Goal: Task Accomplishment & Management: Use online tool/utility

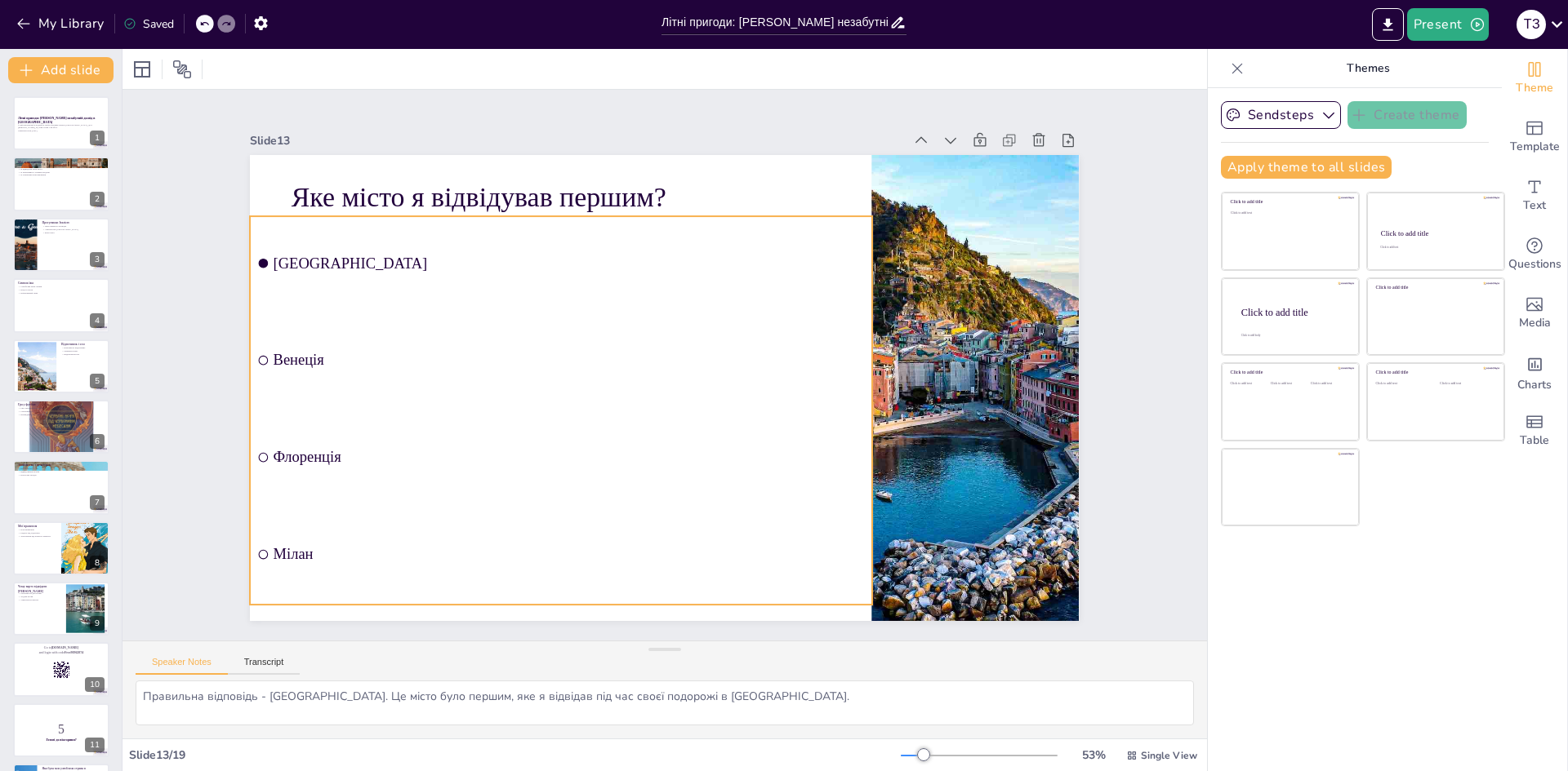
scroll to position [425, 0]
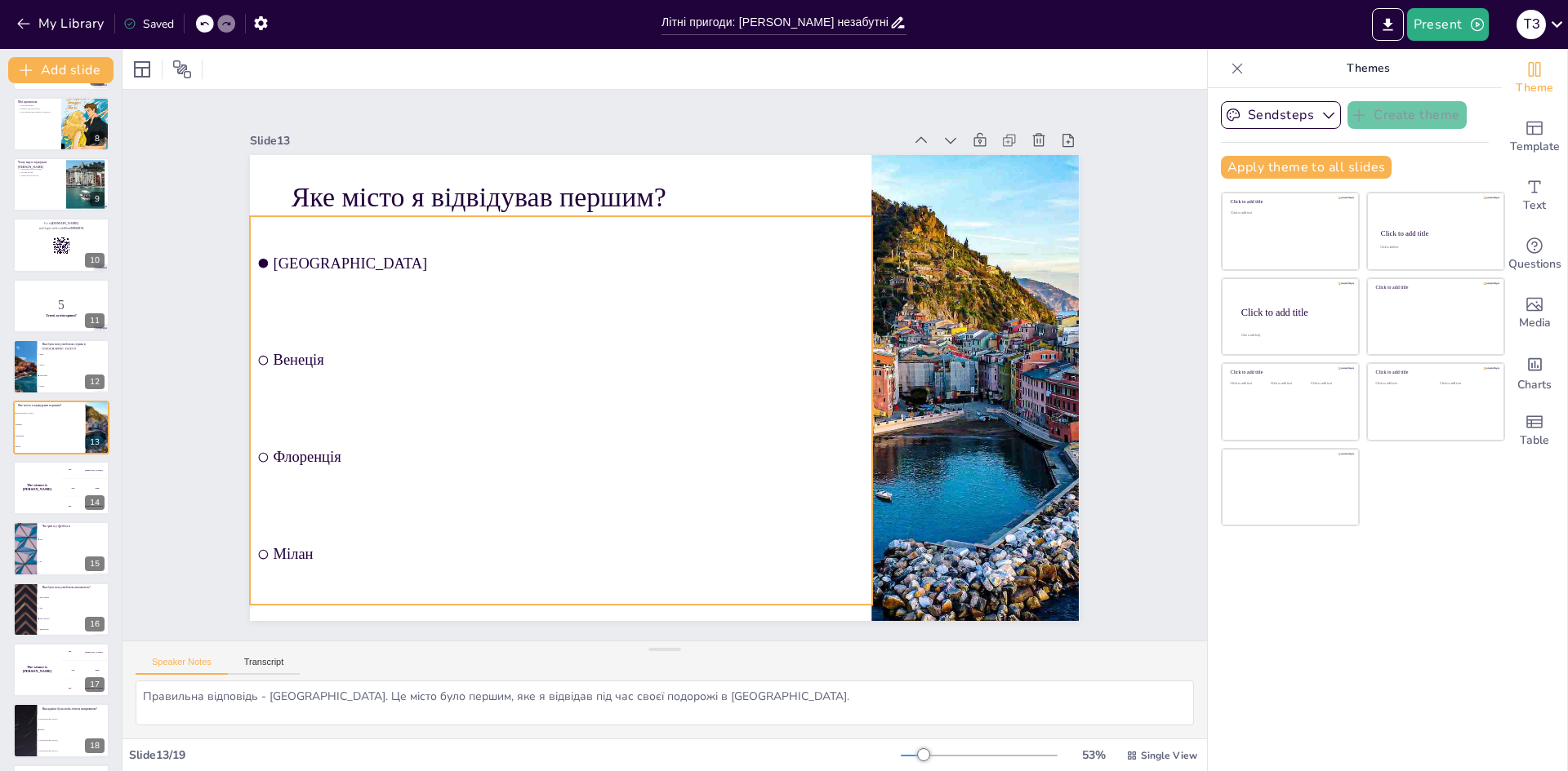
checkbox input "true"
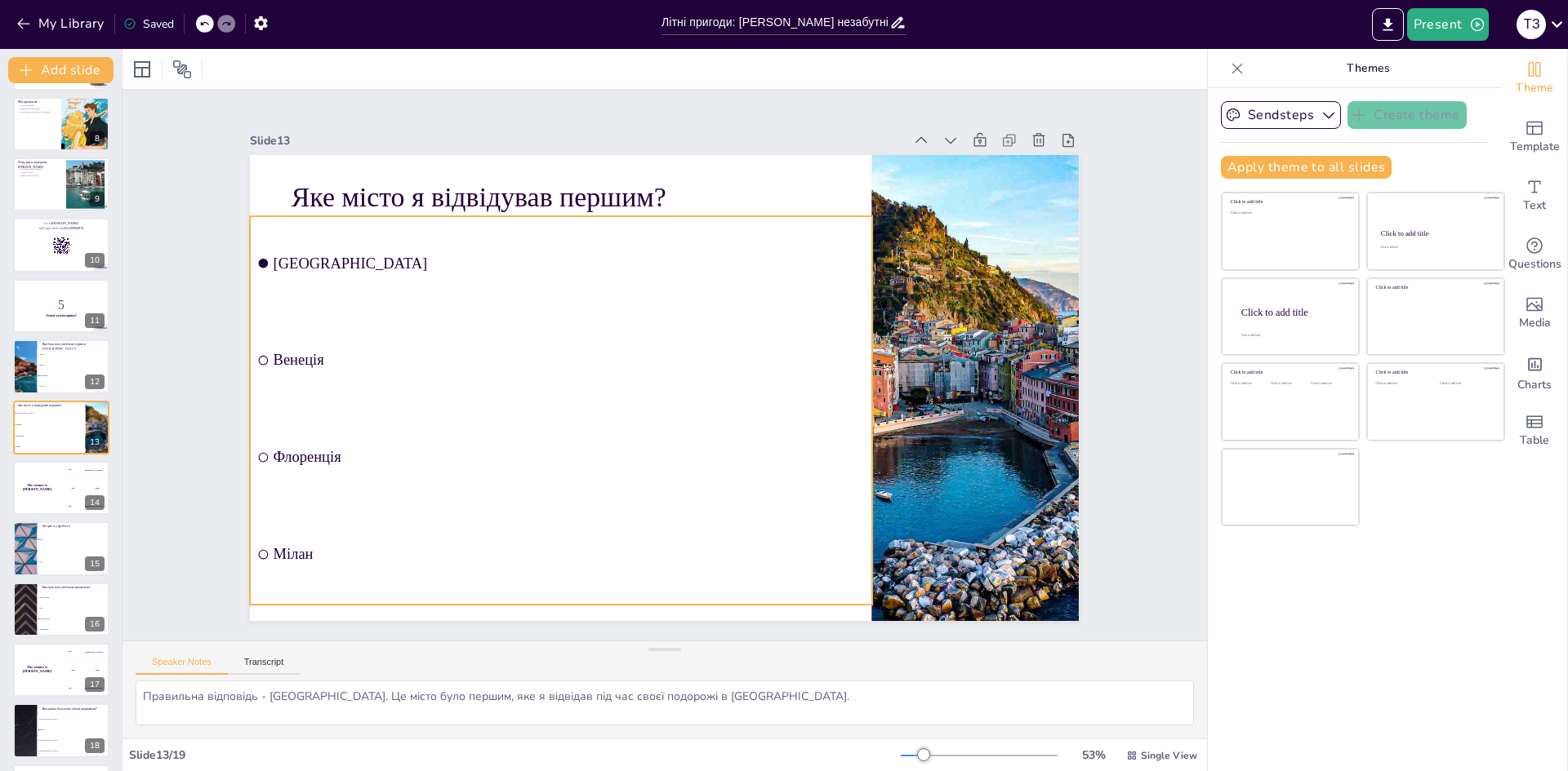
checkbox input "true"
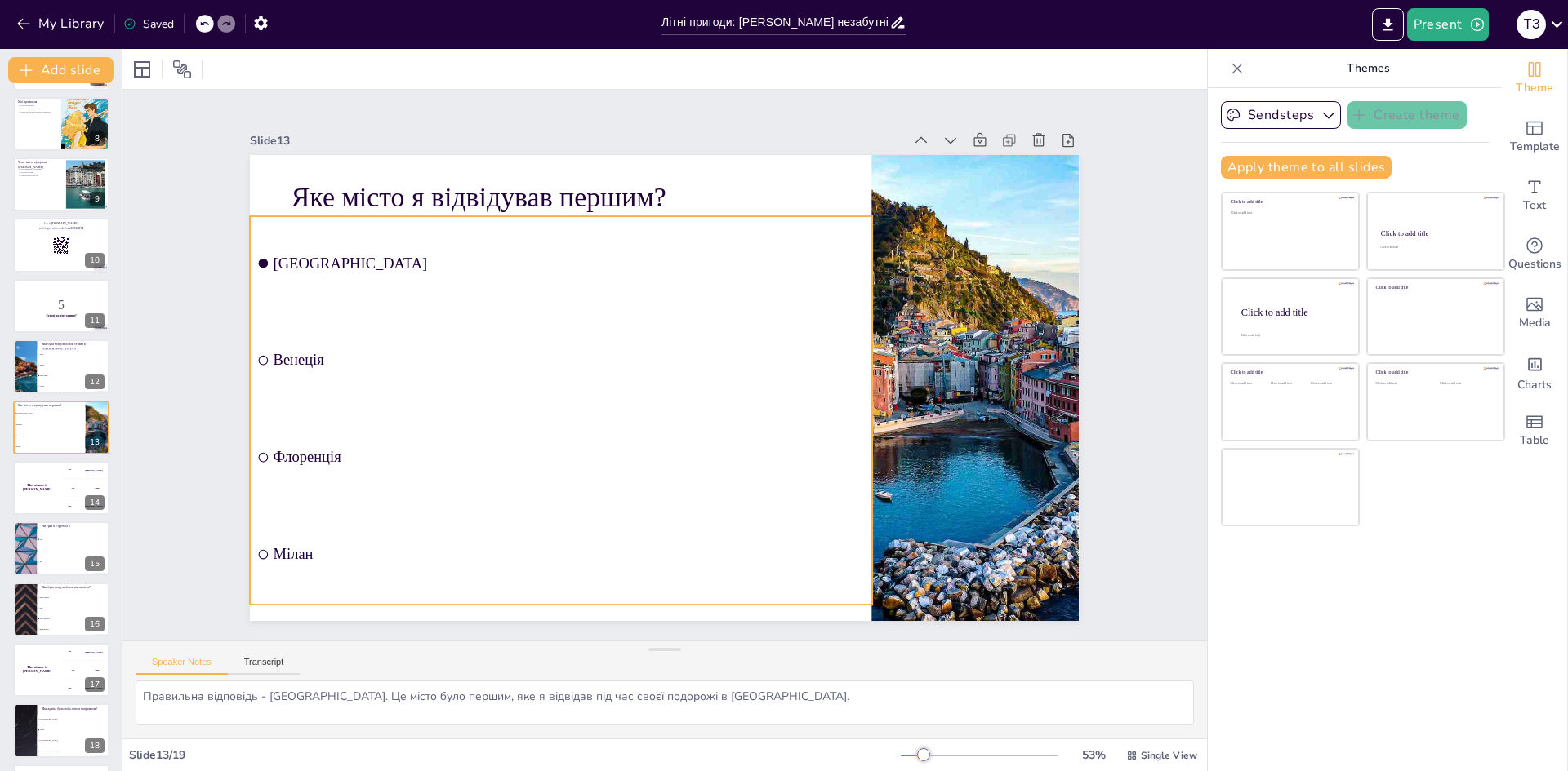
checkbox input "true"
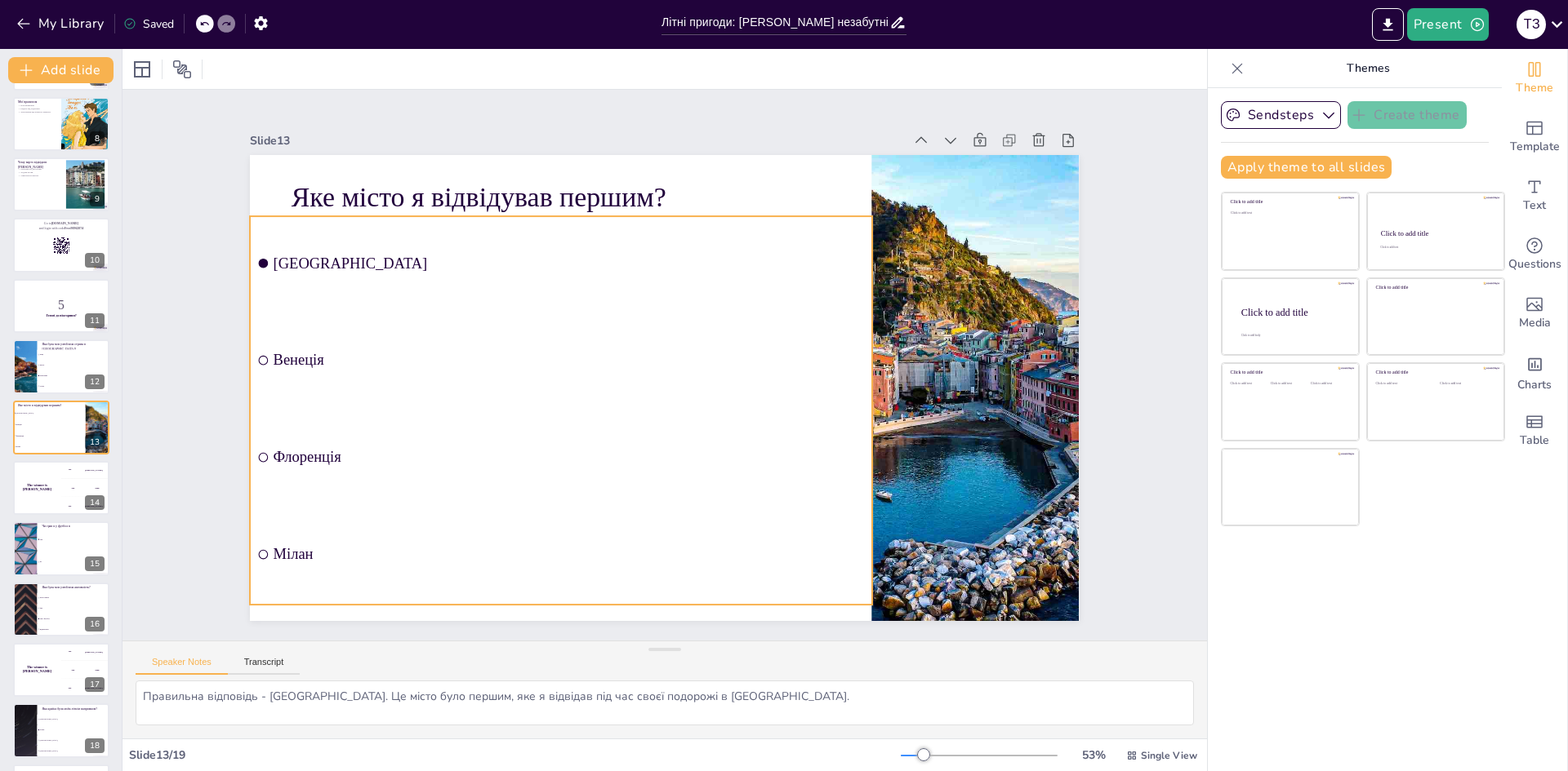
checkbox input "true"
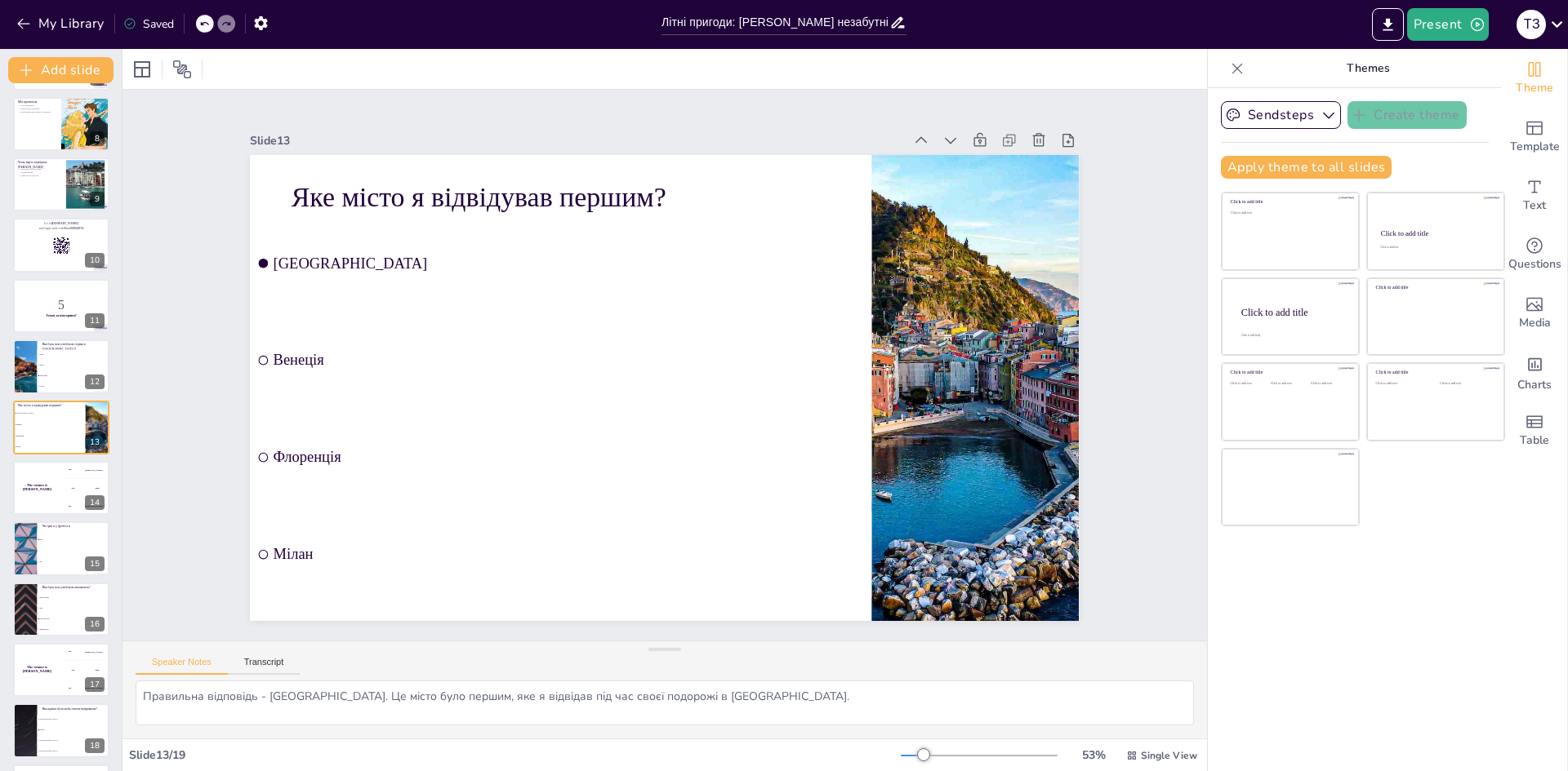
checkbox input "true"
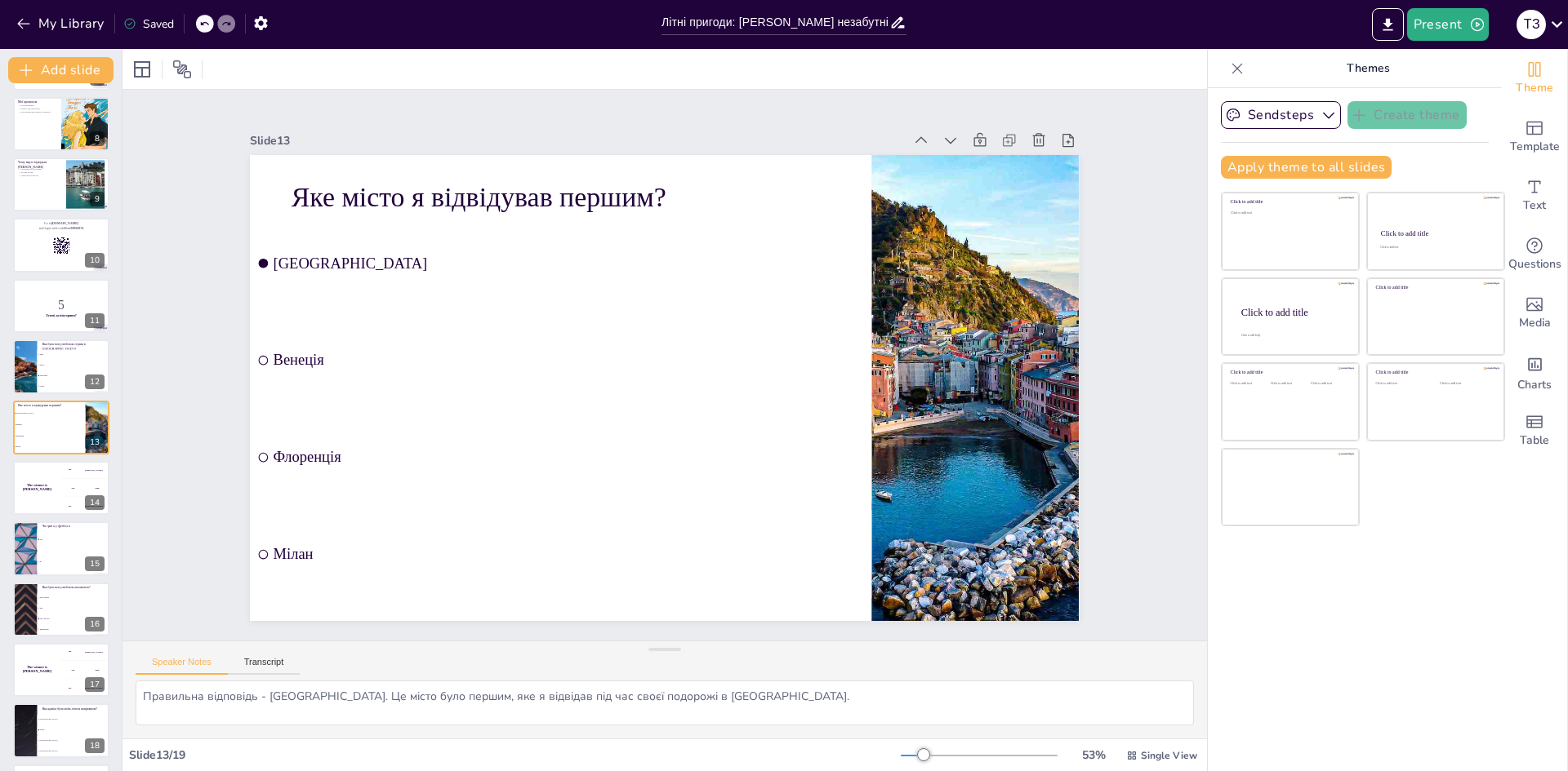
checkbox input "true"
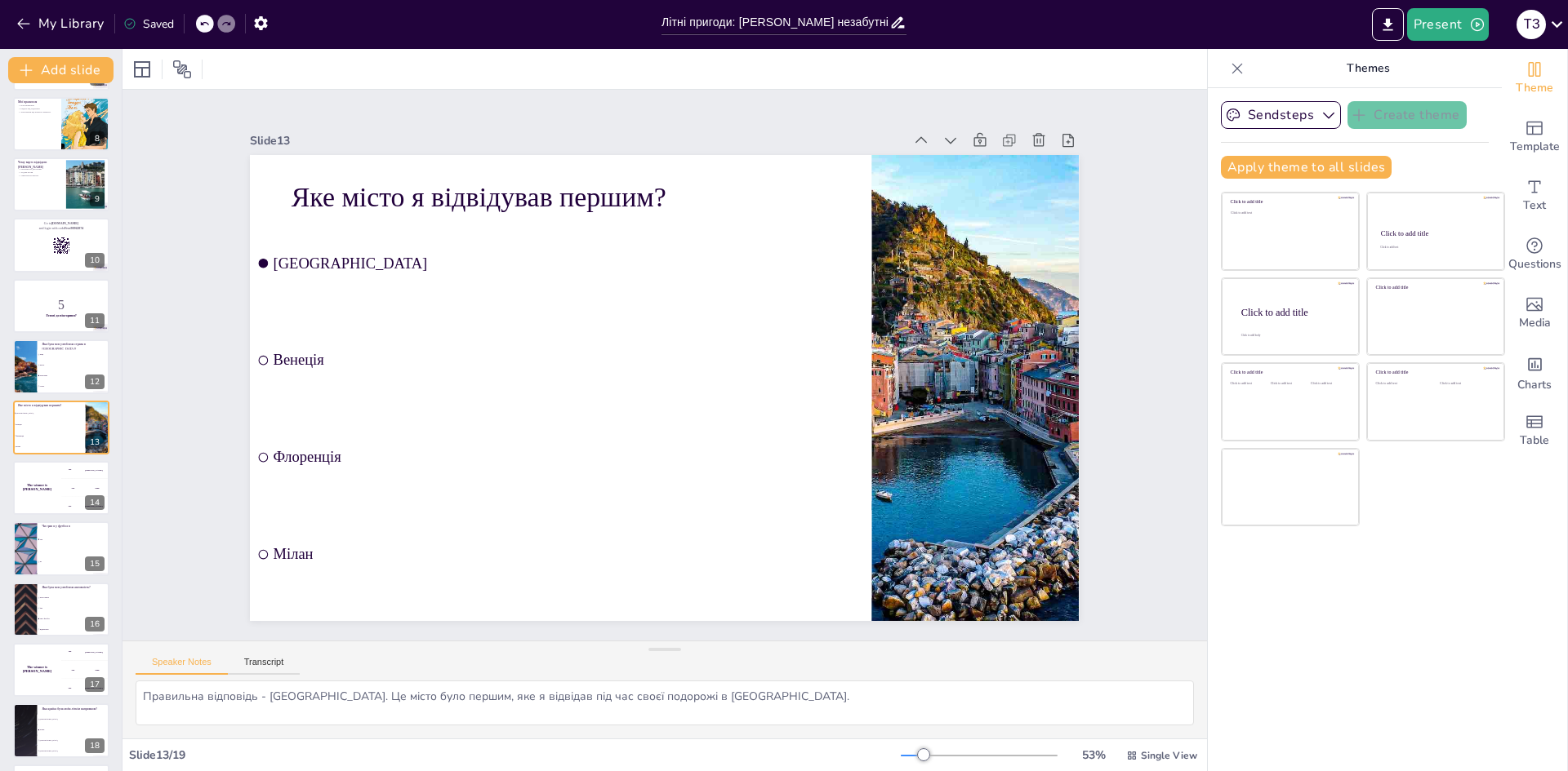
checkbox input "true"
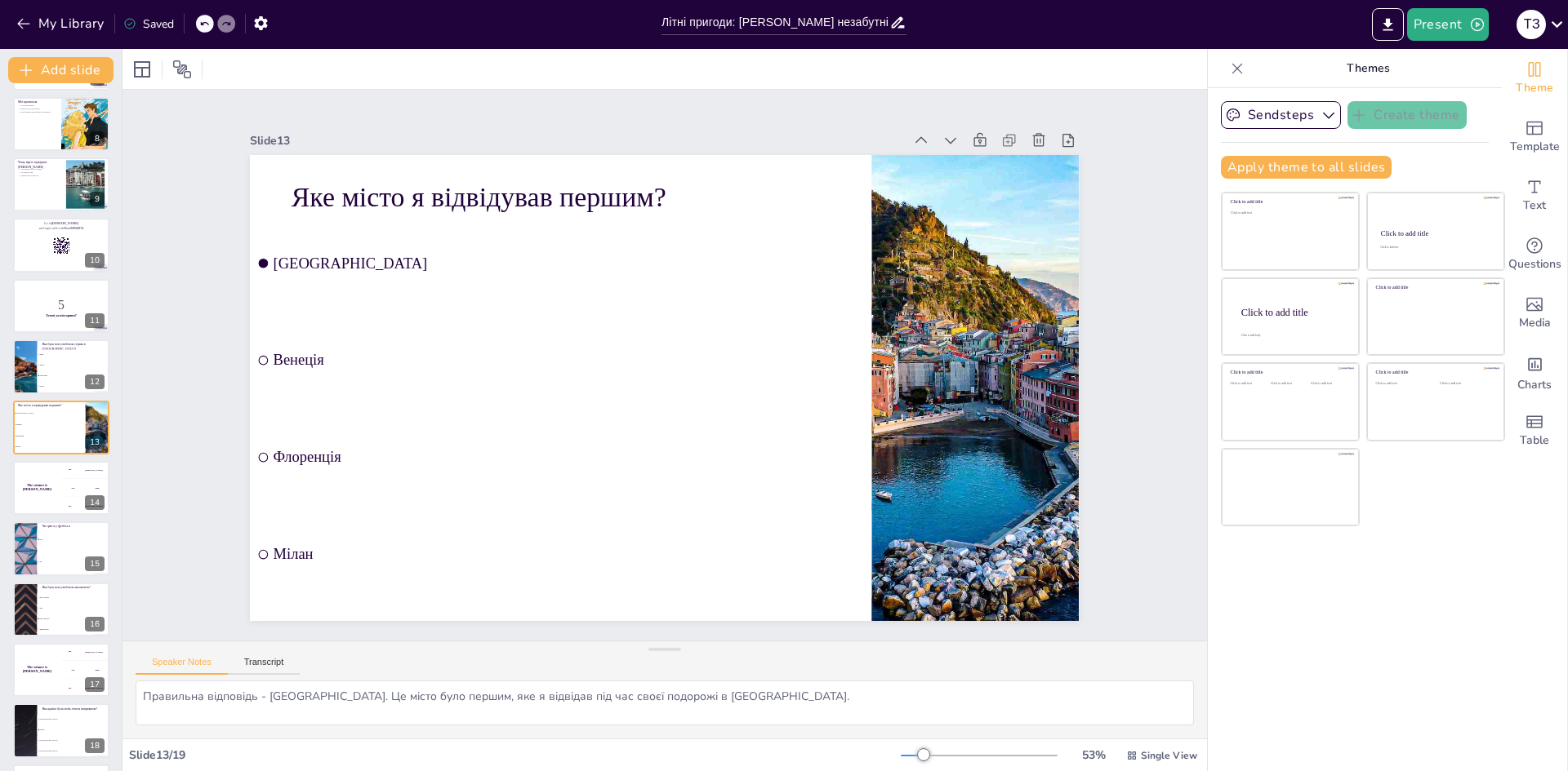
checkbox input "true"
